Goal: Complete application form: Complete application form

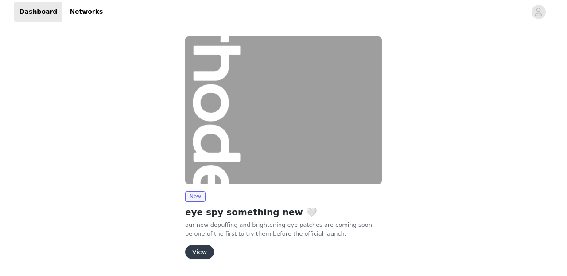
scroll to position [28, 0]
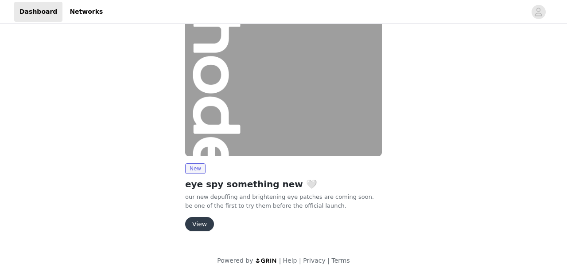
click at [198, 223] on button "View" at bounding box center [199, 224] width 29 height 14
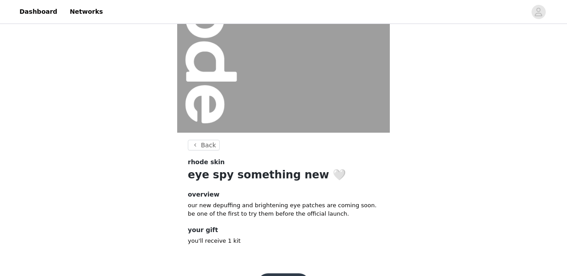
scroll to position [136, 0]
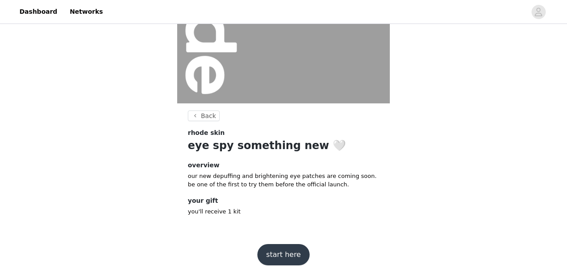
click at [280, 252] on button "start here" at bounding box center [284, 254] width 52 height 21
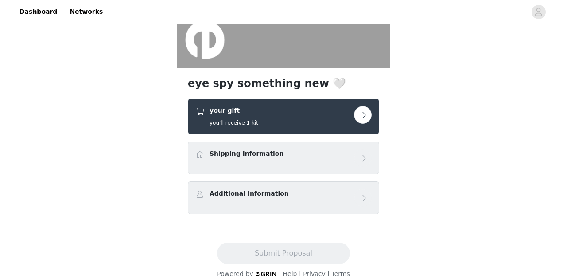
scroll to position [173, 0]
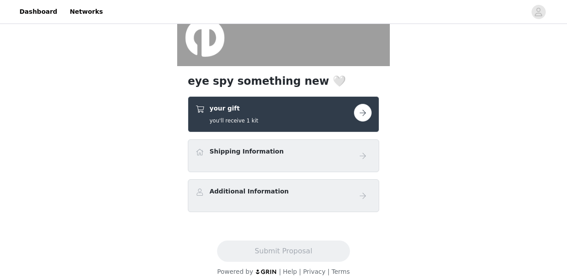
click at [367, 113] on button "button" at bounding box center [363, 113] width 18 height 18
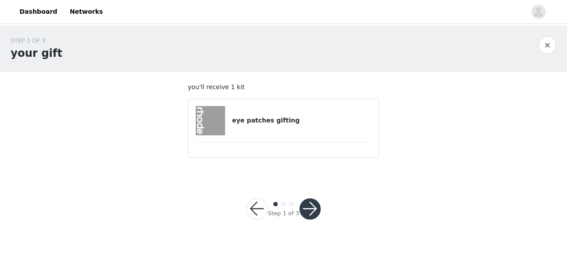
click at [308, 210] on button "button" at bounding box center [310, 208] width 21 height 21
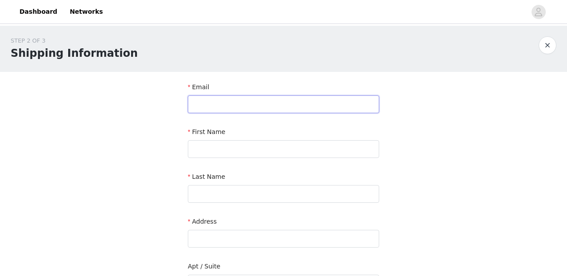
click at [267, 105] on input "text" at bounding box center [283, 104] width 191 height 18
type input "Yasmin@teamkozen.com"
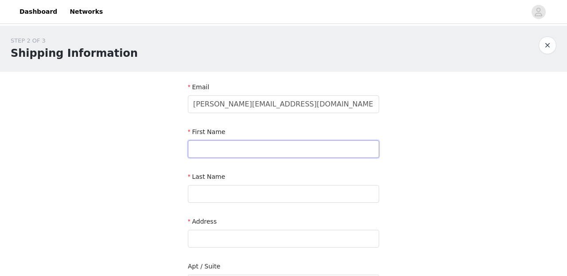
click at [233, 146] on input "text" at bounding box center [283, 149] width 191 height 18
type input "Yasmin"
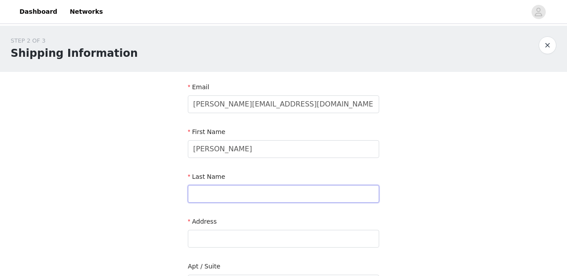
click at [223, 192] on input "text" at bounding box center [283, 194] width 191 height 18
type input "Basi"
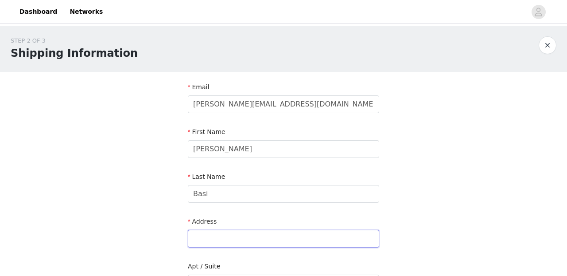
click at [222, 239] on input "text" at bounding box center [283, 239] width 191 height 18
paste input "166 Wolf Creek Crescent, Thornhill, ON, L6A 4C1"
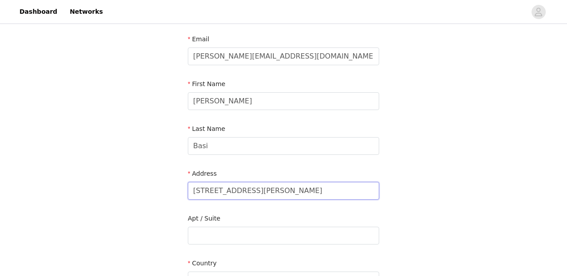
scroll to position [63, 0]
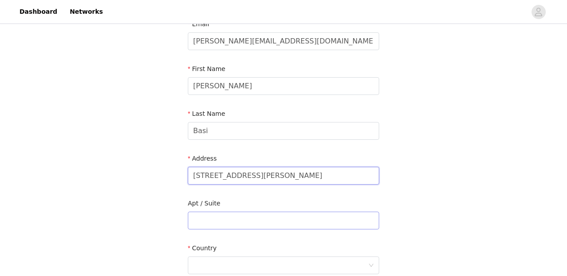
type input "166 Wolf Creek Crescent, Thornhill, ON, L6A 4C1"
click at [219, 212] on input "text" at bounding box center [283, 220] width 191 height 18
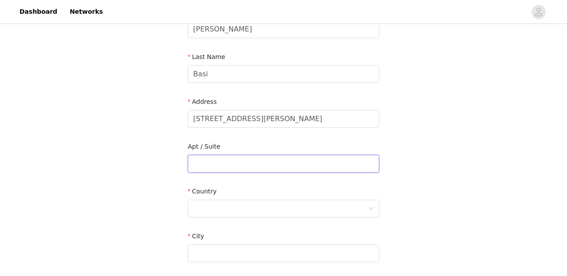
scroll to position [119, 0]
click at [212, 206] on div at bounding box center [280, 208] width 175 height 17
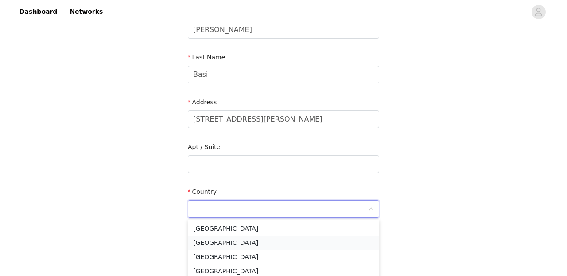
click at [225, 243] on li "Canada" at bounding box center [283, 242] width 191 height 14
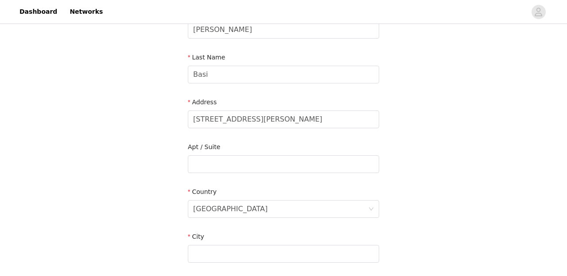
click at [151, 198] on div "STEP 2 OF 3 Shipping Information Email Yasmin@teamkozen.com First Name Yasmin L…" at bounding box center [283, 163] width 567 height 515
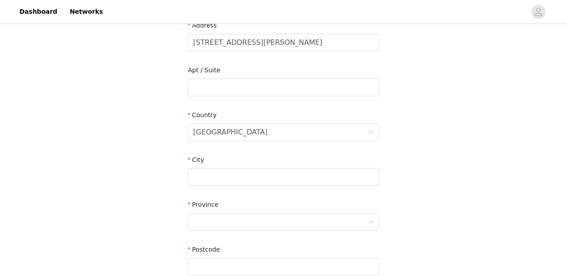
scroll to position [197, 0]
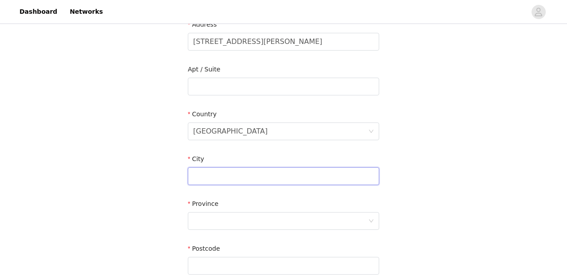
click at [234, 179] on input "text" at bounding box center [283, 176] width 191 height 18
type input "Thornhill"
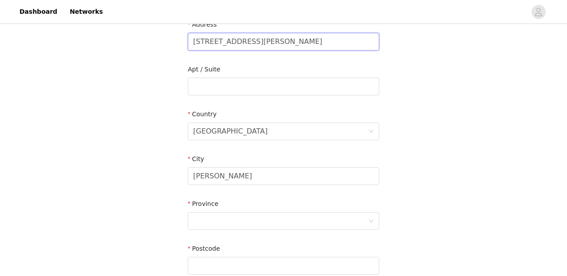
drag, startPoint x: 278, startPoint y: 43, endPoint x: 406, endPoint y: 43, distance: 127.7
click at [406, 43] on div "STEP 2 OF 3 Shipping Information Email Yasmin@teamkozen.com First Name Yasmin L…" at bounding box center [283, 86] width 567 height 515
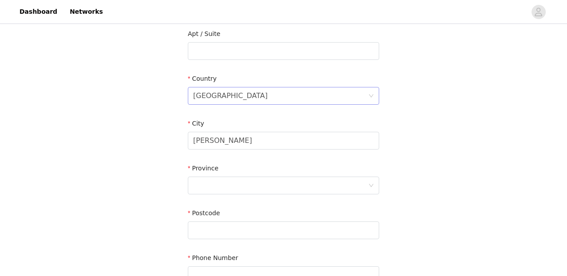
scroll to position [237, 0]
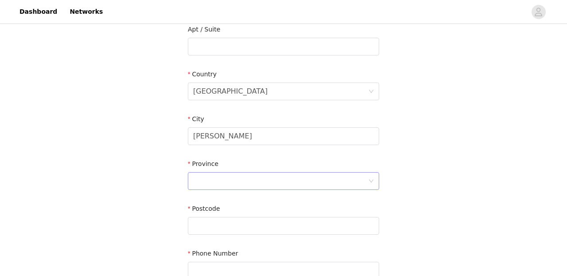
type input "166 Wolf Creek Crescent"
click at [219, 180] on div at bounding box center [280, 180] width 175 height 17
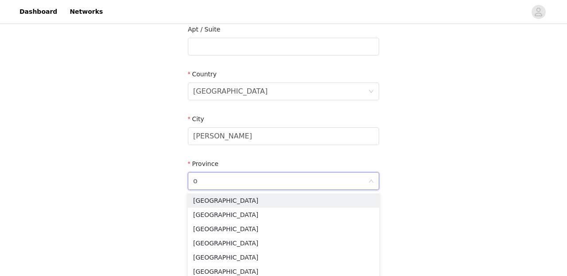
type input "on"
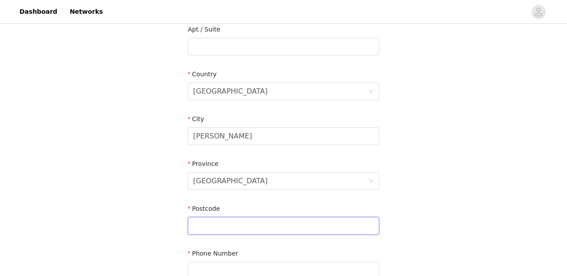
click at [242, 227] on input "text" at bounding box center [283, 226] width 191 height 18
paste input "Thornhill, ON, L6A 4C1"
drag, startPoint x: 239, startPoint y: 226, endPoint x: 168, endPoint y: 226, distance: 70.9
click at [168, 226] on div "STEP 2 OF 3 Shipping Information Email Yasmin@teamkozen.com First Name Yasmin L…" at bounding box center [283, 46] width 567 height 515
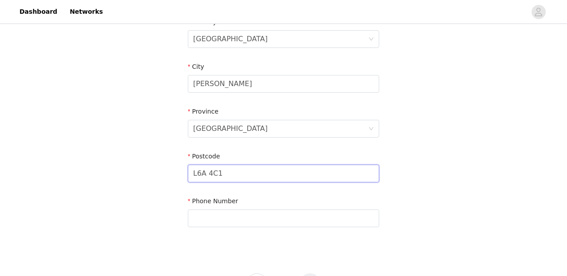
scroll to position [288, 0]
type input "L6A 4C1"
click at [259, 220] on input "text" at bounding box center [283, 219] width 191 height 18
paste input "647-936-4464"
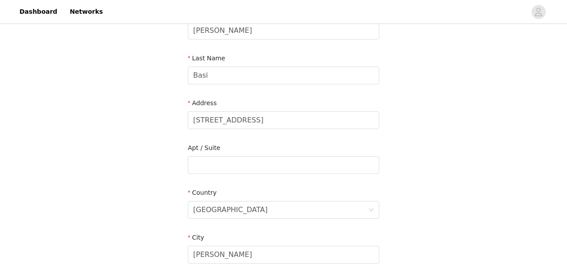
scroll to position [328, 0]
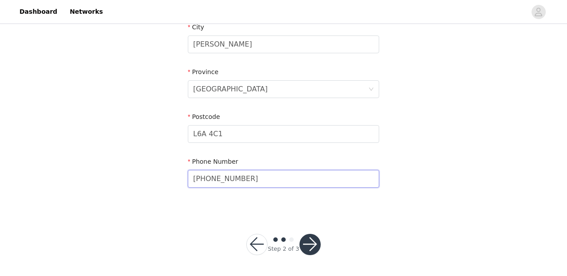
type input "647-936-4464"
click at [308, 241] on button "button" at bounding box center [310, 244] width 21 height 21
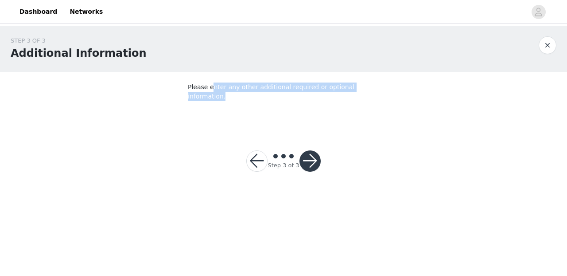
drag, startPoint x: 211, startPoint y: 86, endPoint x: 436, endPoint y: 88, distance: 224.7
click at [435, 88] on div "STEP 3 OF 3 Additional Information Please enter any other additional required o…" at bounding box center [283, 77] width 567 height 103
click at [436, 88] on div "STEP 3 OF 3 Additional Information Please enter any other additional required o…" at bounding box center [283, 77] width 567 height 103
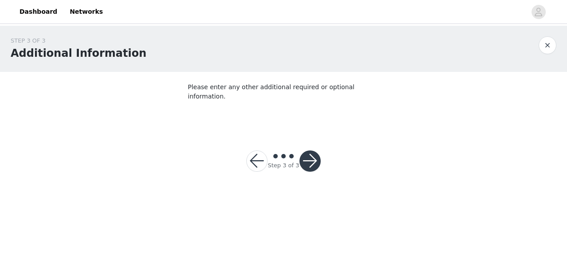
click at [310, 154] on button "button" at bounding box center [310, 160] width 21 height 21
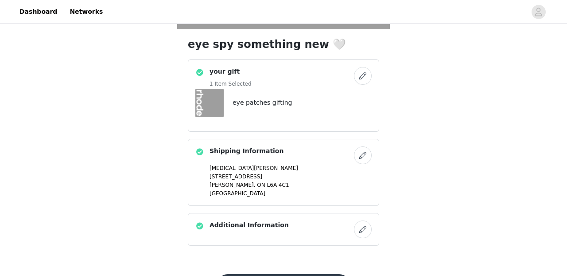
scroll to position [254, 0]
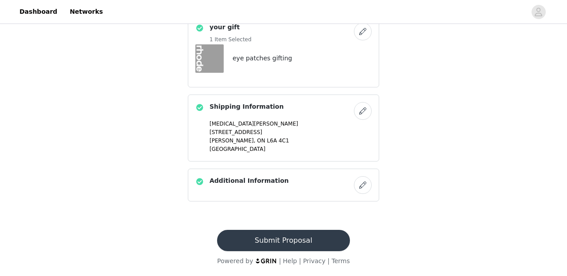
click at [316, 240] on button "Submit Proposal" at bounding box center [283, 240] width 133 height 21
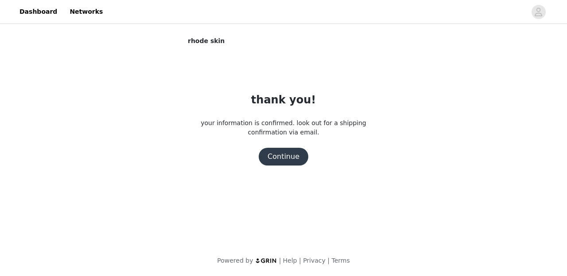
scroll to position [0, 0]
click at [289, 156] on button "Continue" at bounding box center [284, 157] width 50 height 18
